Goal: Transaction & Acquisition: Subscribe to service/newsletter

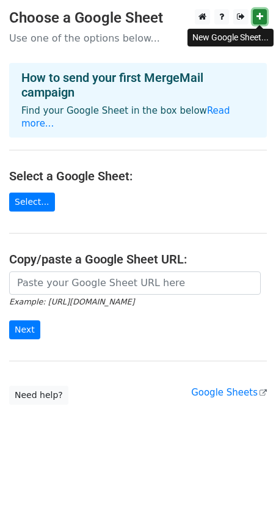
click at [260, 18] on icon at bounding box center [260, 16] width 7 height 9
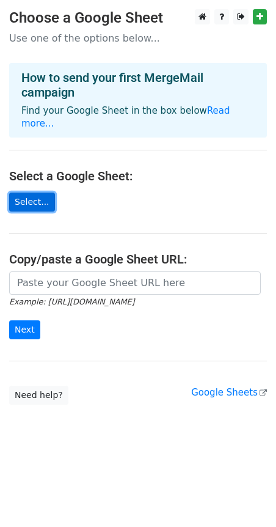
click at [34, 192] on link "Select..." at bounding box center [32, 201] width 46 height 19
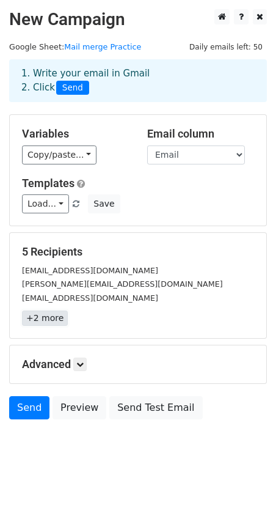
click at [32, 315] on link "+2 more" at bounding box center [45, 317] width 46 height 15
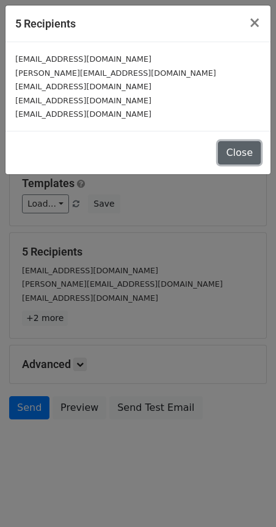
click at [246, 152] on button "Close" at bounding box center [239, 152] width 43 height 23
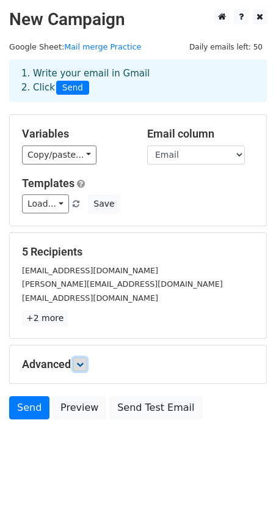
click at [83, 364] on icon at bounding box center [79, 364] width 7 height 7
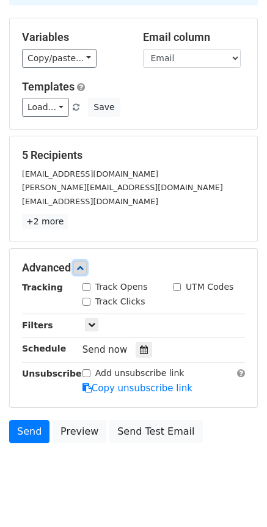
scroll to position [116, 0]
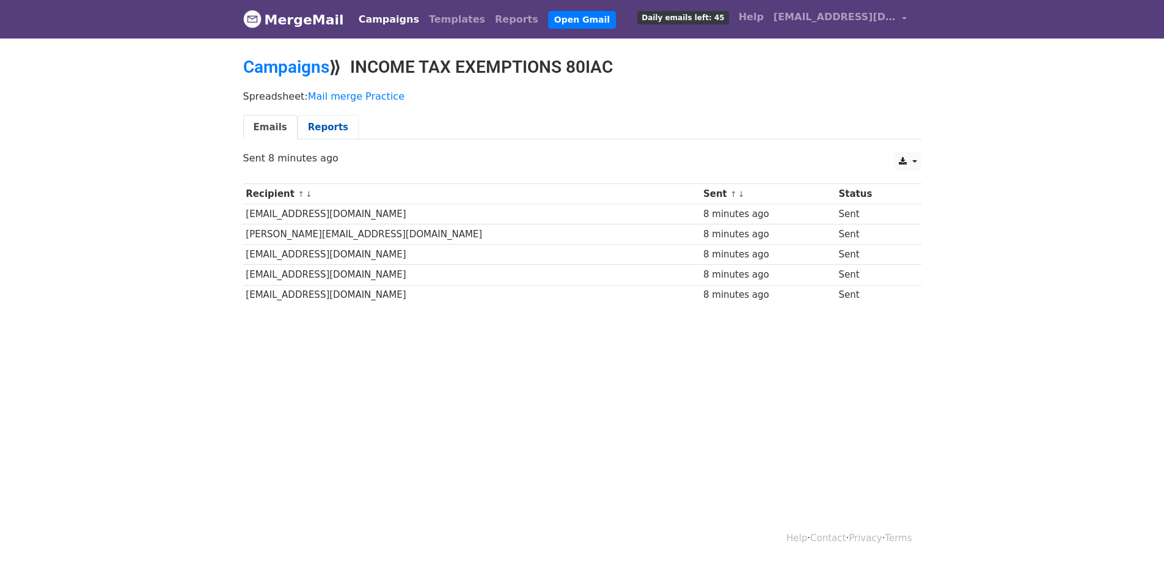
click at [321, 127] on link "Reports" at bounding box center [328, 127] width 61 height 25
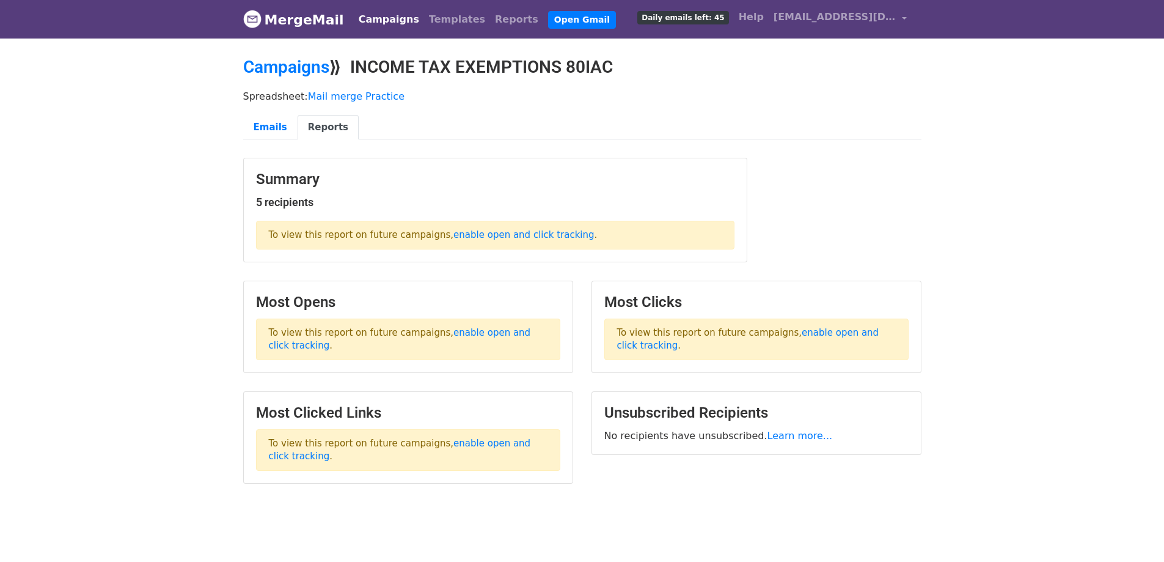
click at [728, 18] on span "Daily emails left: 45" at bounding box center [682, 17] width 91 height 13
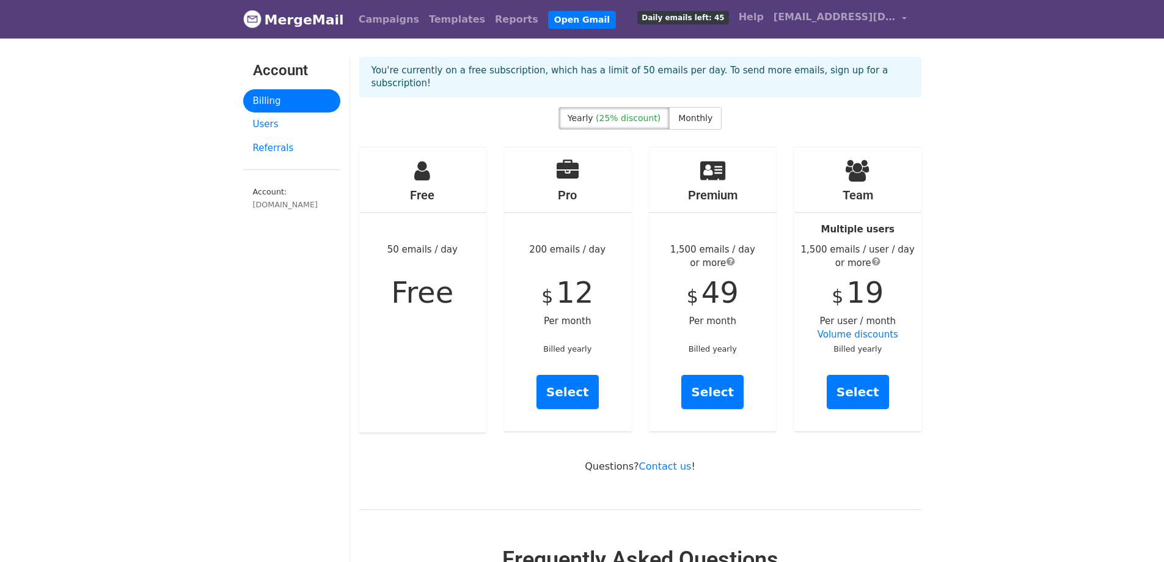
drag, startPoint x: 390, startPoint y: 235, endPoint x: 452, endPoint y: 236, distance: 61.7
click at [452, 236] on div "Free 50 emails / day Free" at bounding box center [422, 289] width 127 height 285
click at [691, 113] on span "Monthly" at bounding box center [695, 118] width 34 height 10
click at [604, 113] on span "(25% discount)" at bounding box center [628, 118] width 65 height 10
